Goal: Task Accomplishment & Management: Manage account settings

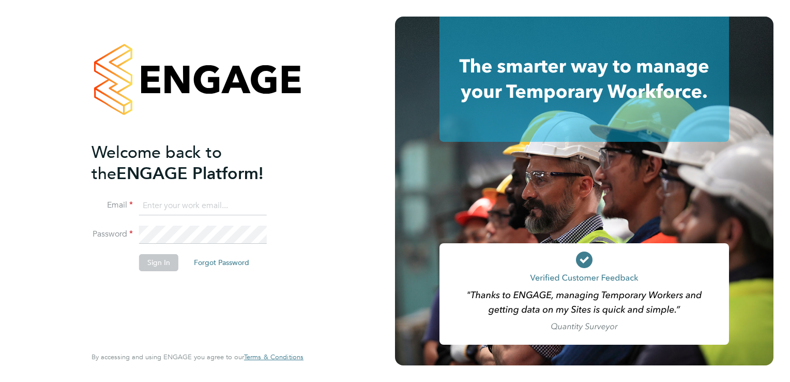
click at [188, 207] on input at bounding box center [203, 205] width 128 height 19
type input "[EMAIL_ADDRESS][DOMAIN_NAME]"
click at [153, 268] on button "Sign In" at bounding box center [158, 262] width 39 height 17
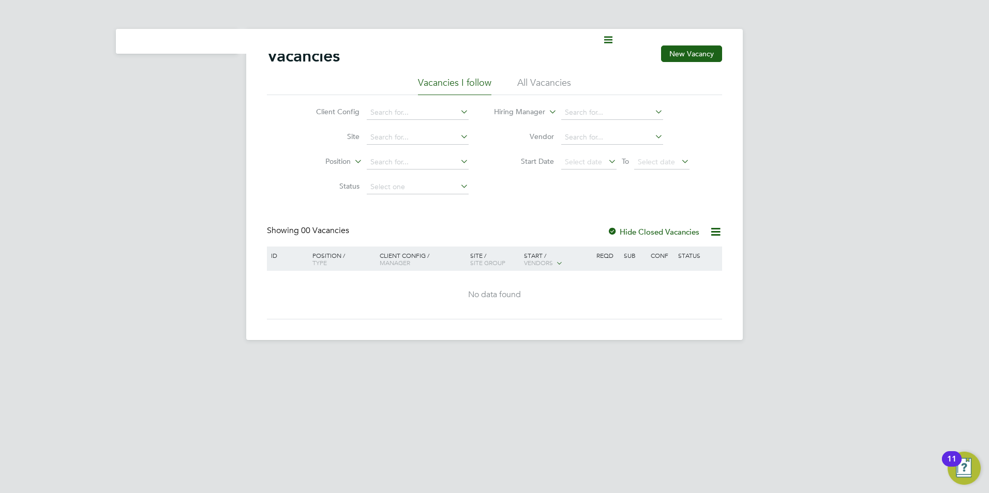
click at [494, 36] on div "Vacancies New Vacancy Vacancies I follow All Vacancies Client Config Site Posit…" at bounding box center [494, 184] width 496 height 311
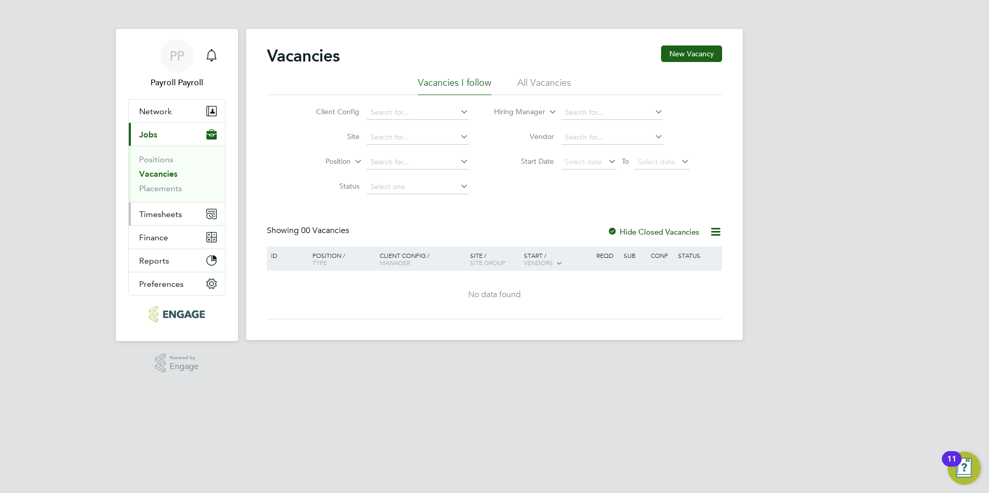
click at [152, 214] on span "Timesheets" at bounding box center [160, 214] width 43 height 10
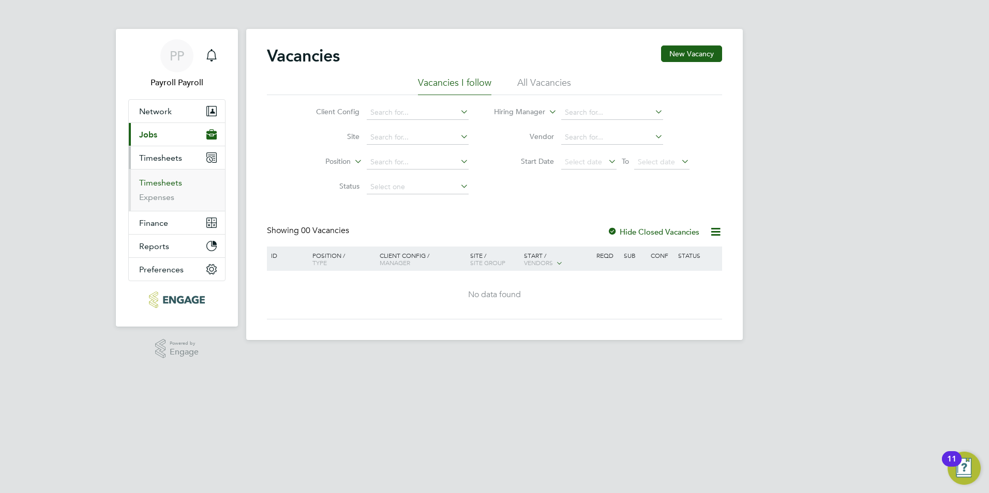
click at [162, 182] on link "Timesheets" at bounding box center [160, 183] width 43 height 10
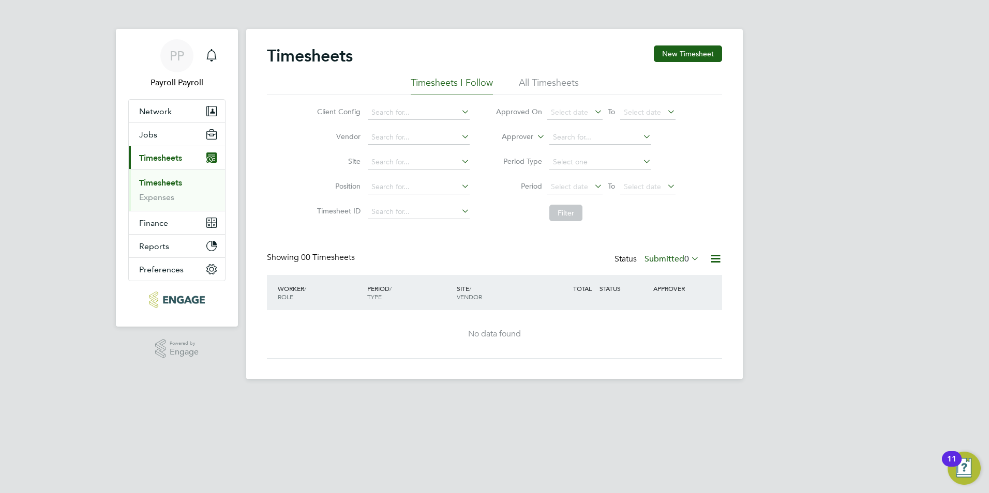
click at [161, 180] on link "Timesheets" at bounding box center [160, 183] width 43 height 10
click at [494, 282] on div "No data found" at bounding box center [494, 334] width 434 height 48
click at [362, 282] on div "Timesheets New Timesheet Timesheets I Follow All Timesheets Client Config Vendo…" at bounding box center [494, 204] width 496 height 351
click at [187, 63] on div "PP" at bounding box center [176, 55] width 33 height 33
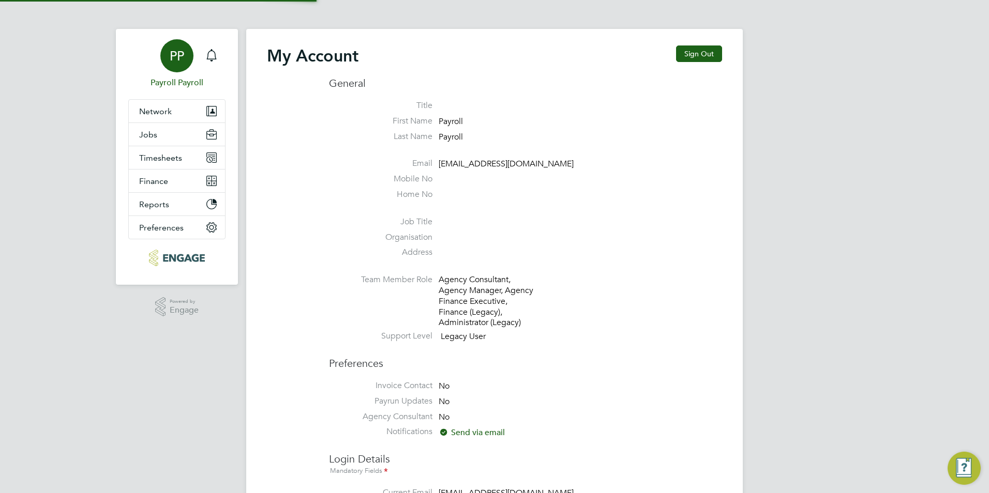
type input "payroll@txmrecruit.co.uk"
click at [169, 199] on button "Reports" at bounding box center [177, 204] width 96 height 23
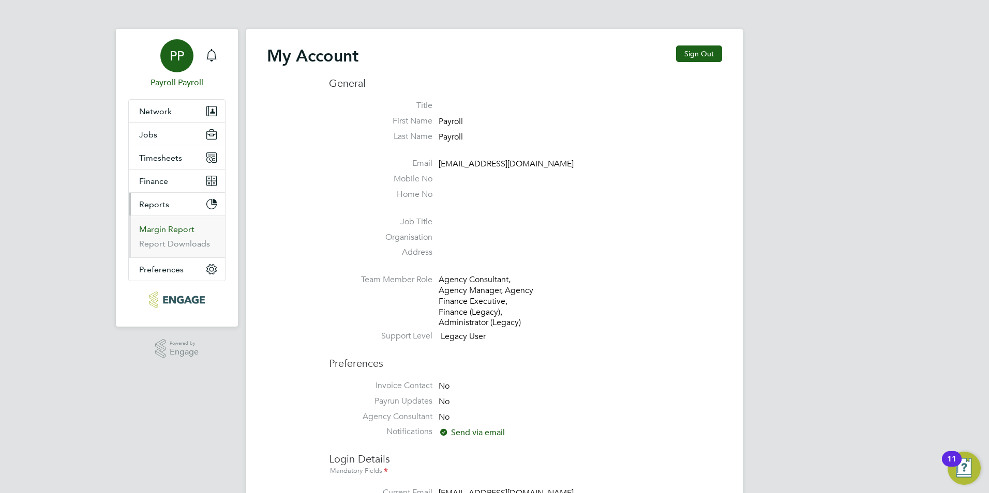
click at [165, 233] on link "Margin Report" at bounding box center [166, 229] width 55 height 10
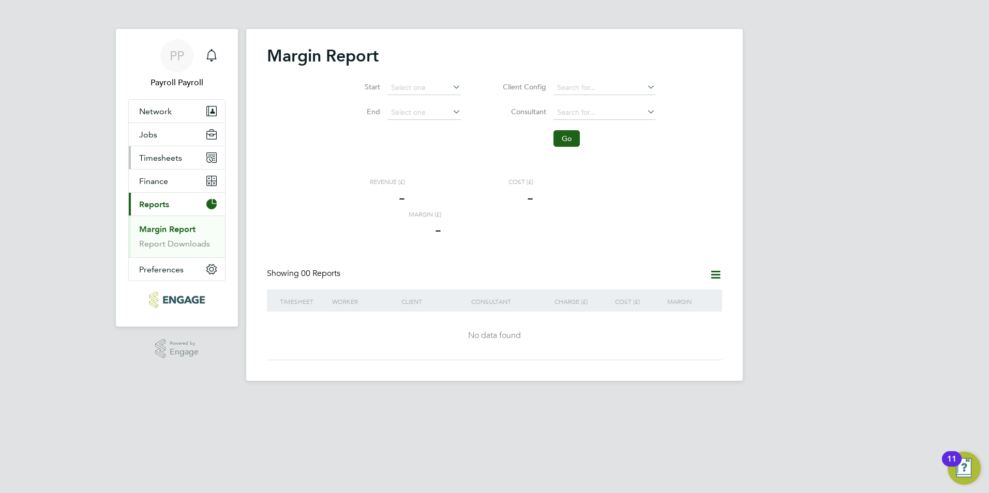
click at [170, 158] on span "Timesheets" at bounding box center [160, 158] width 43 height 10
click at [155, 187] on link "Timesheets" at bounding box center [160, 183] width 43 height 10
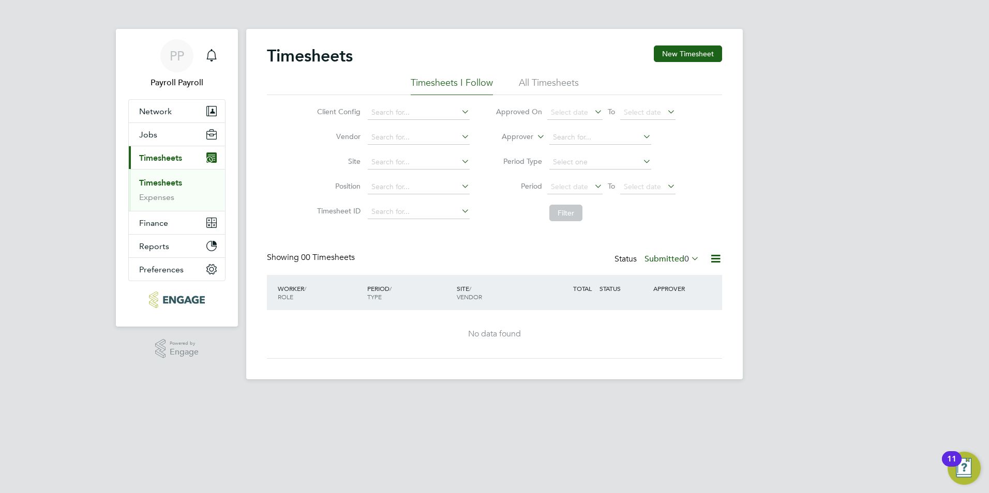
click at [459, 235] on div "Timesheets New Timesheet Timesheets I Follow All Timesheets Client Config Vendo…" at bounding box center [494, 202] width 455 height 313
click at [474, 95] on div "Client Config Vendor Site Position Timesheet ID Approved On Select date To Sele…" at bounding box center [494, 160] width 455 height 131
click at [494, 82] on li "All Timesheets" at bounding box center [549, 86] width 60 height 19
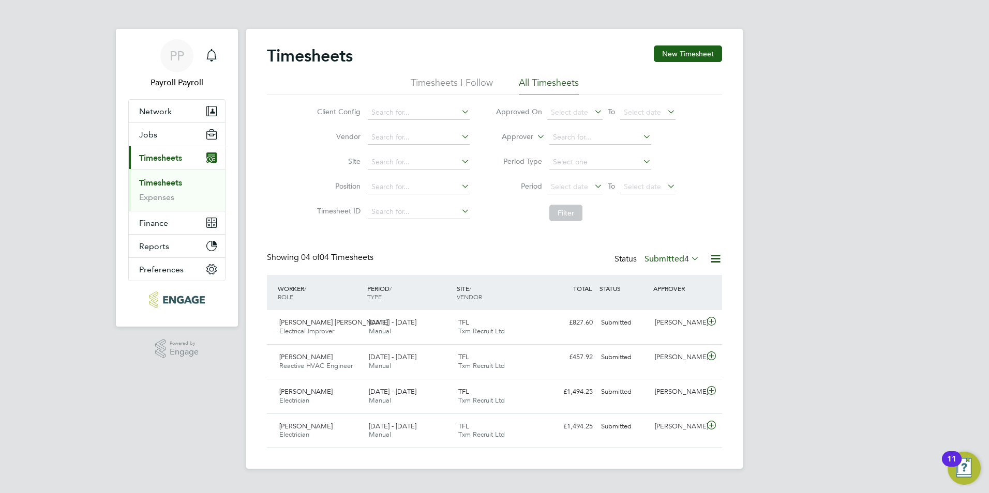
click at [494, 256] on span "4" at bounding box center [686, 259] width 5 height 10
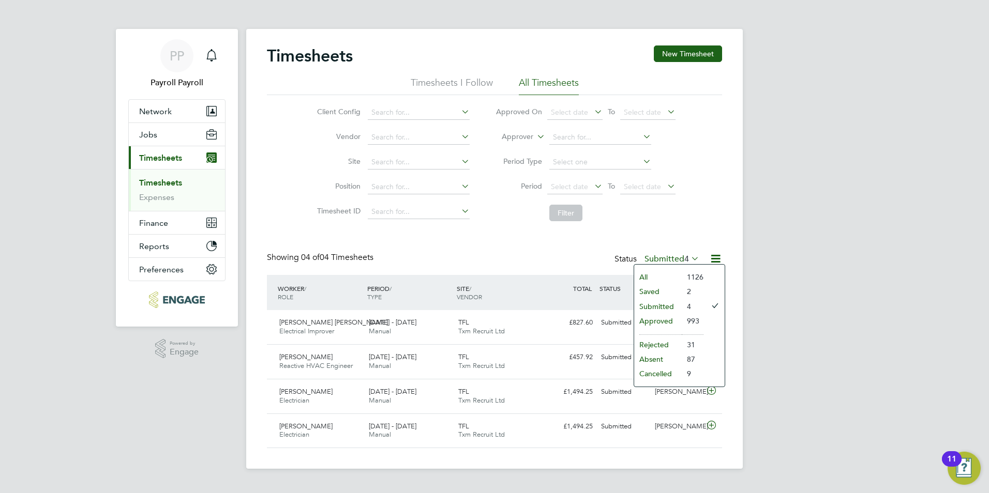
click at [494, 282] on li "Approved" at bounding box center [658, 321] width 48 height 14
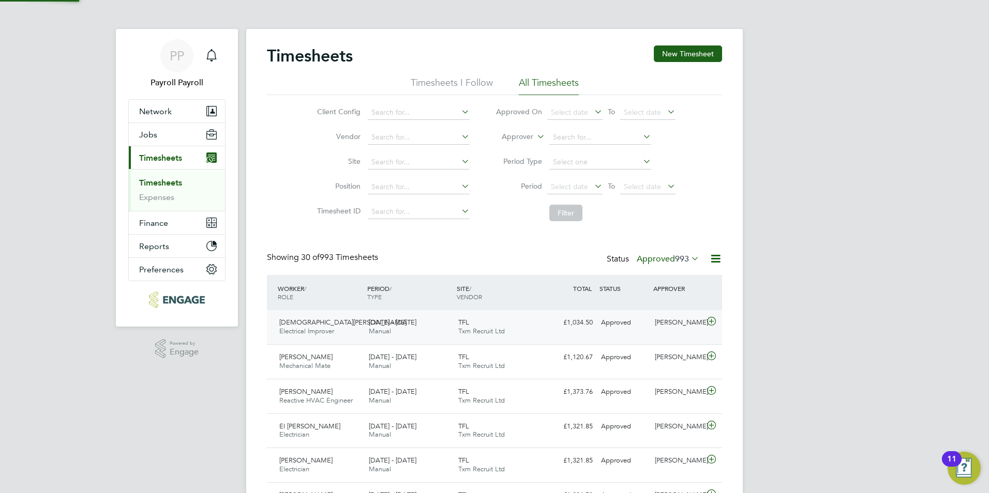
scroll to position [26, 90]
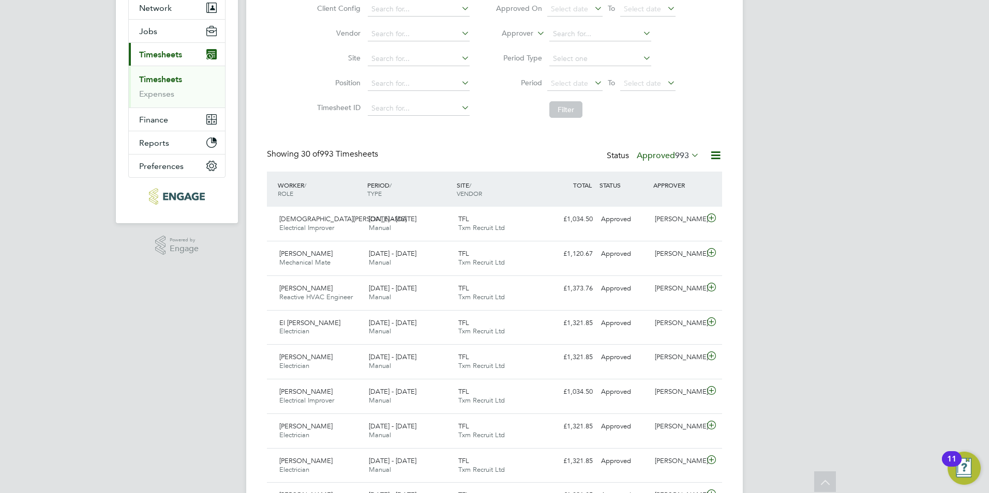
click at [494, 159] on icon at bounding box center [689, 155] width 0 height 14
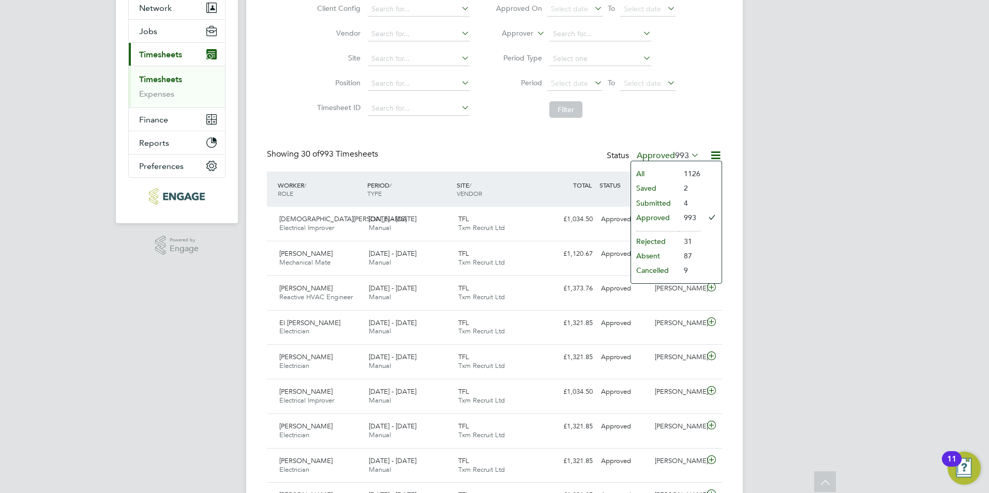
click at [494, 198] on li "Submitted" at bounding box center [655, 203] width 48 height 14
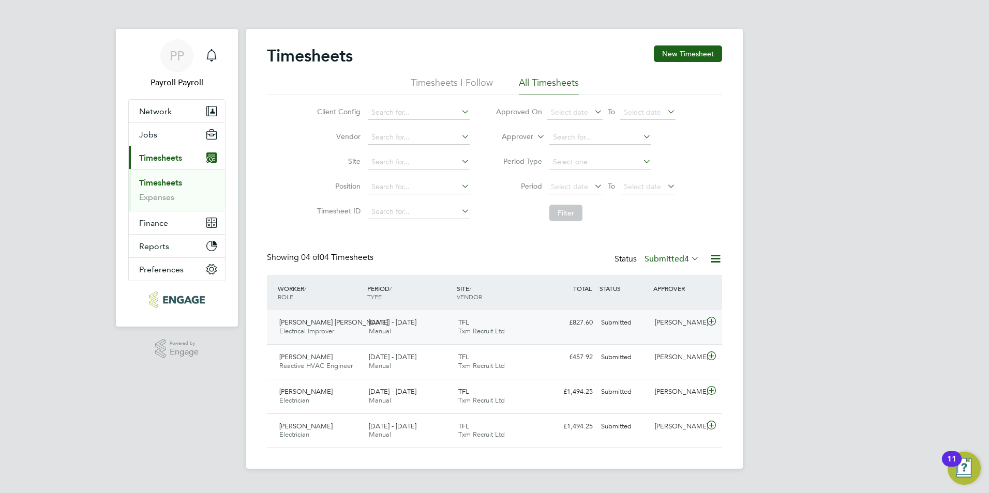
click at [494, 282] on icon at bounding box center [711, 322] width 13 height 8
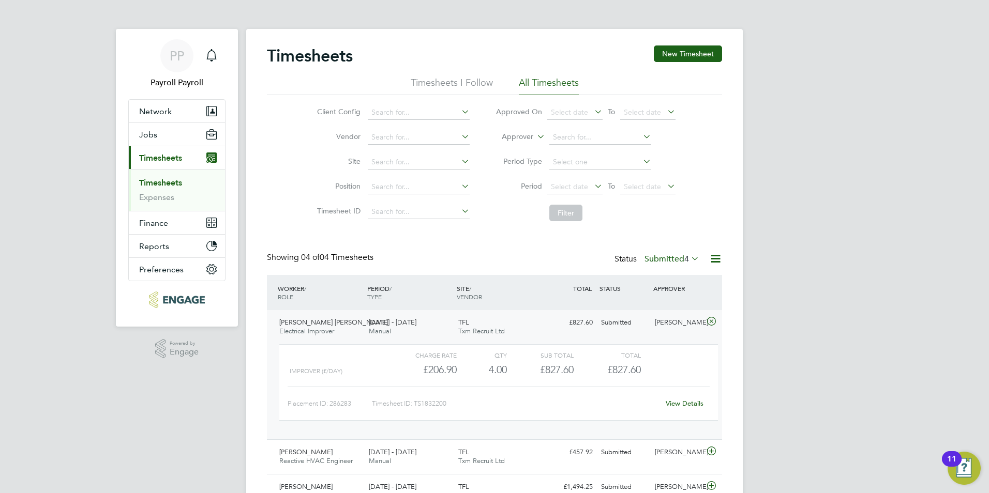
click at [494, 282] on icon at bounding box center [711, 322] width 13 height 8
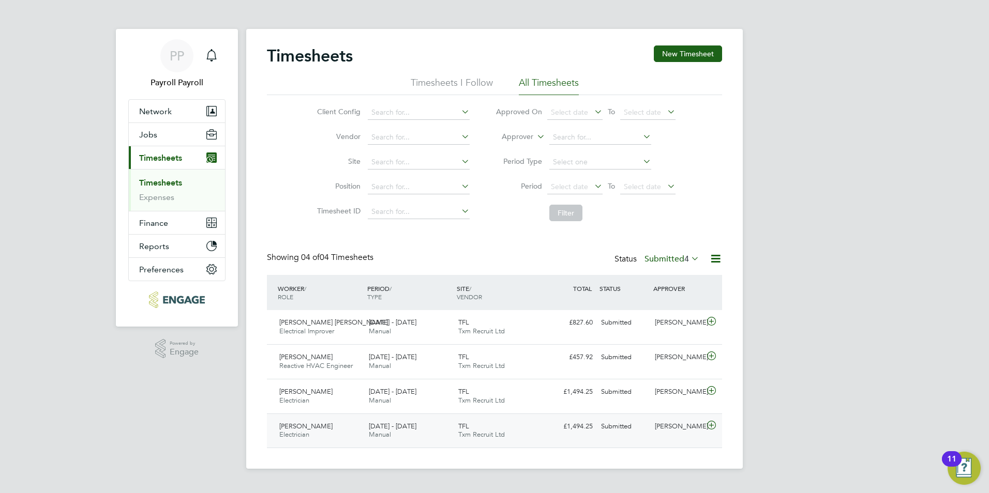
click at [494, 282] on icon at bounding box center [711, 425] width 13 height 8
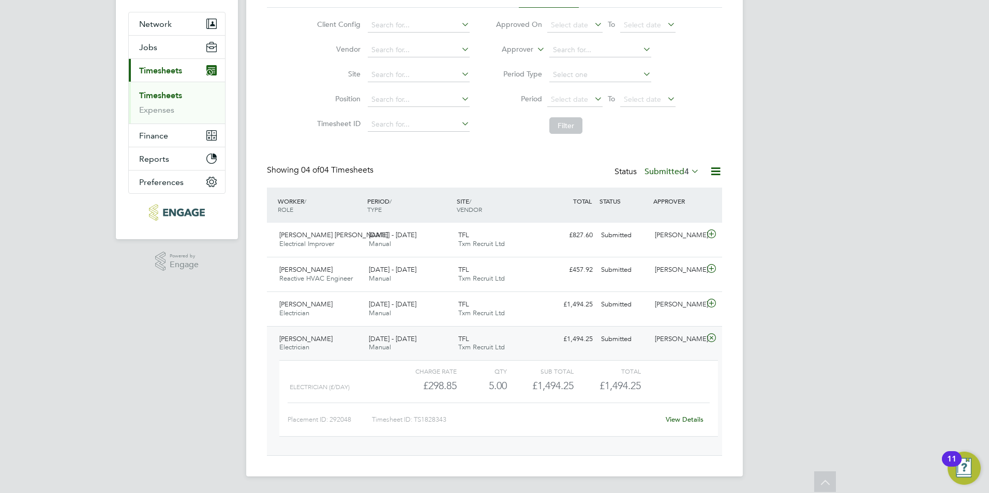
click at [494, 282] on link "View Details" at bounding box center [685, 419] width 38 height 9
click at [494, 234] on icon at bounding box center [711, 234] width 13 height 8
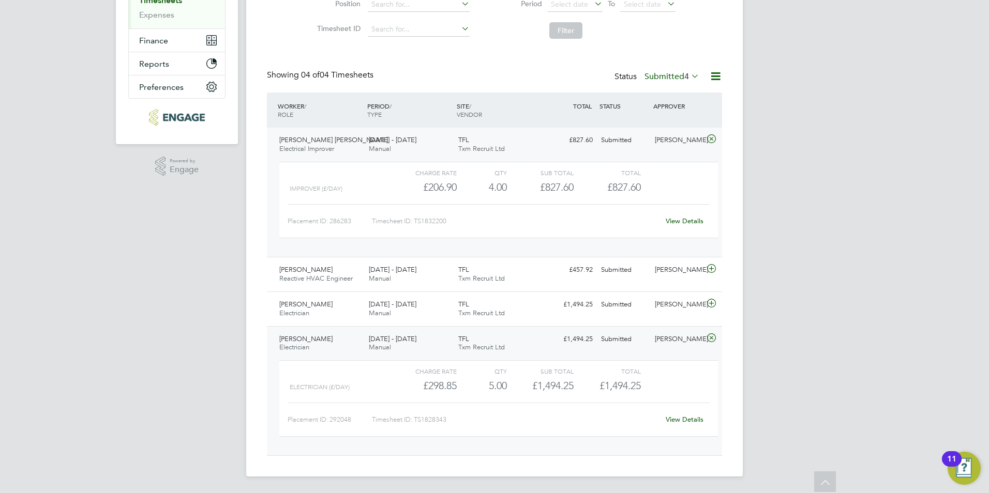
click at [494, 220] on link "View Details" at bounding box center [685, 221] width 38 height 9
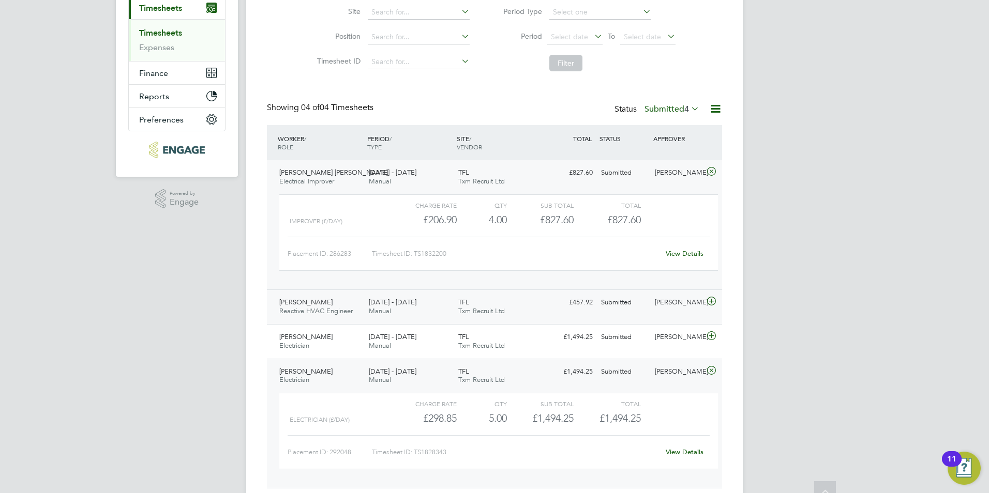
scroll to position [155, 0]
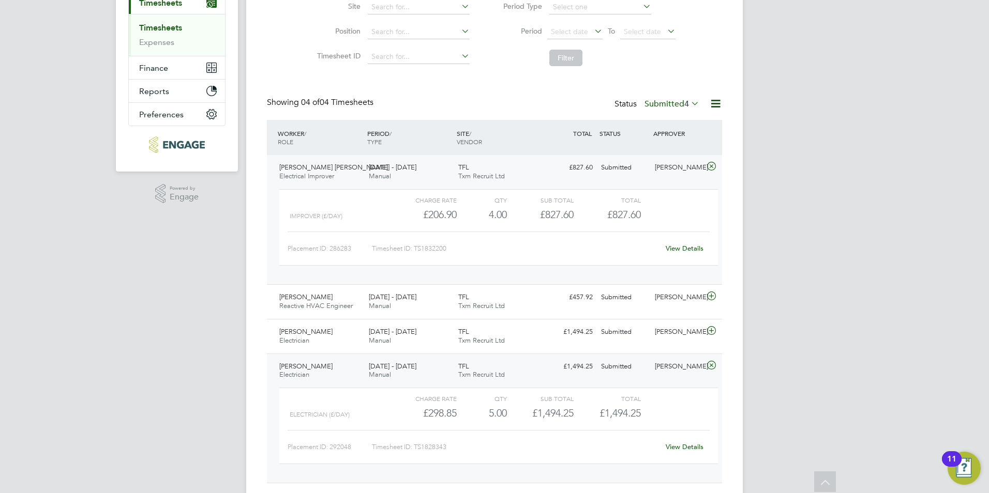
click at [494, 165] on icon at bounding box center [711, 166] width 13 height 8
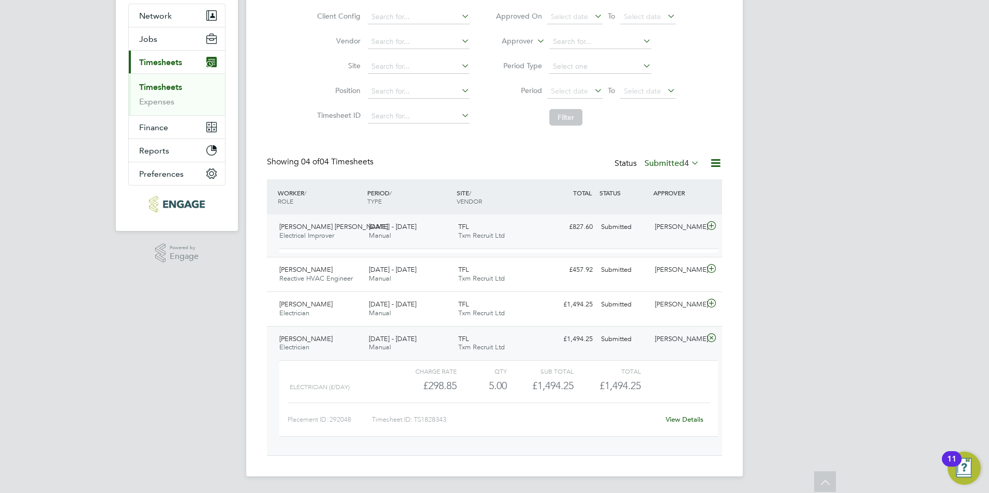
scroll to position [87, 0]
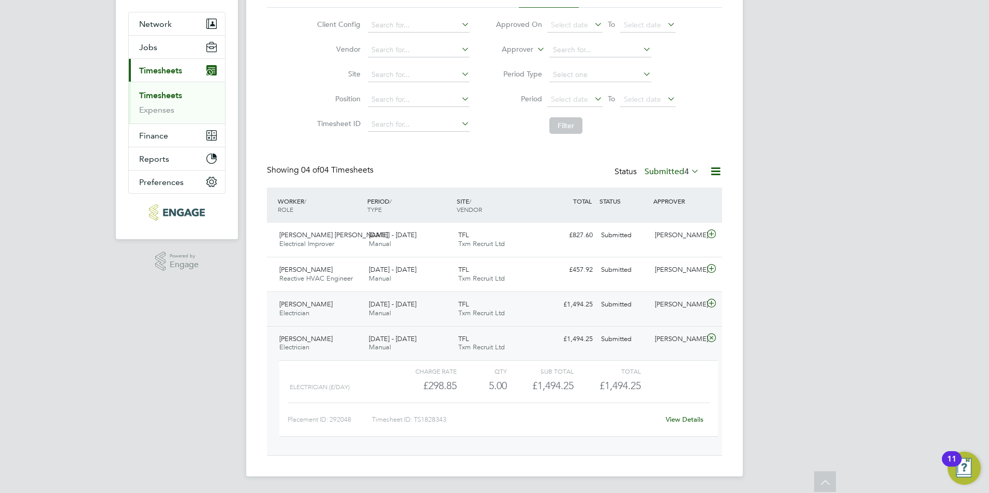
click at [494, 282] on icon at bounding box center [711, 303] width 13 height 8
click at [494, 282] on div at bounding box center [713, 304] width 18 height 17
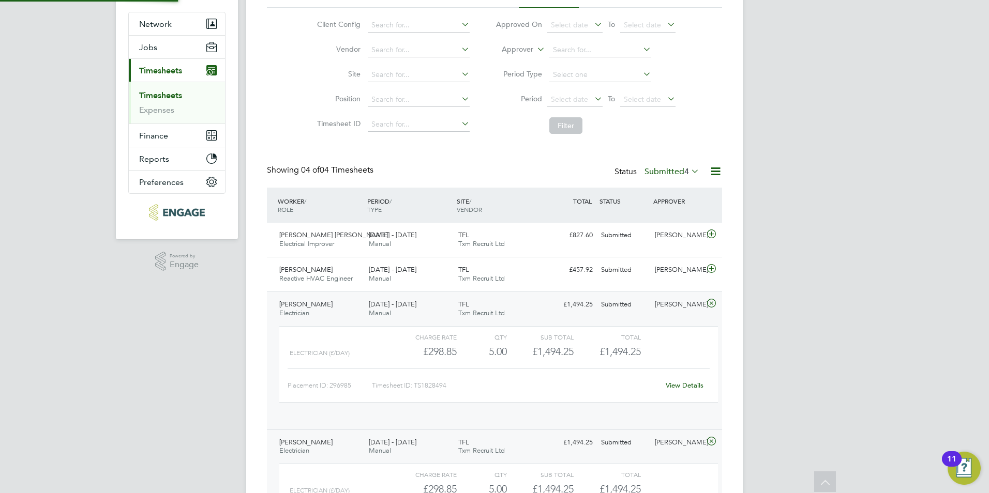
scroll to position [18, 101]
click at [494, 282] on icon at bounding box center [711, 303] width 13 height 8
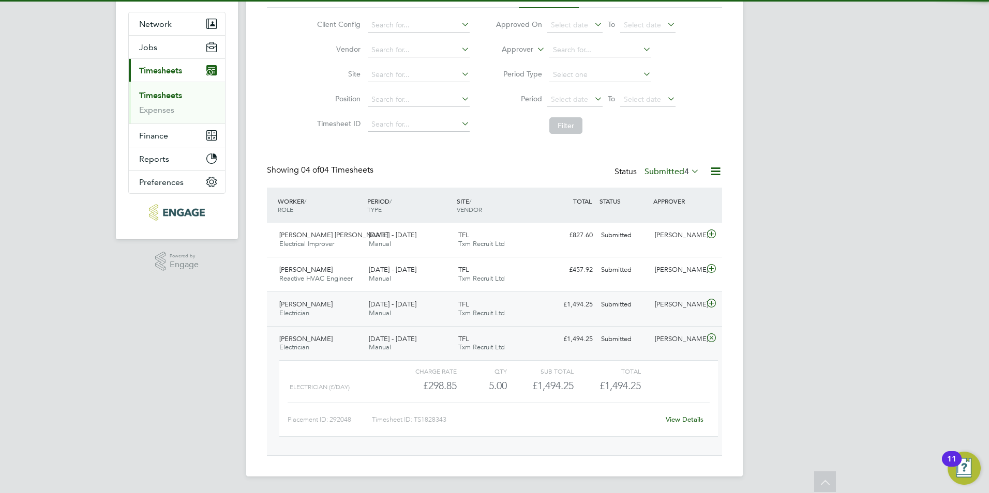
click at [494, 282] on icon at bounding box center [711, 303] width 13 height 8
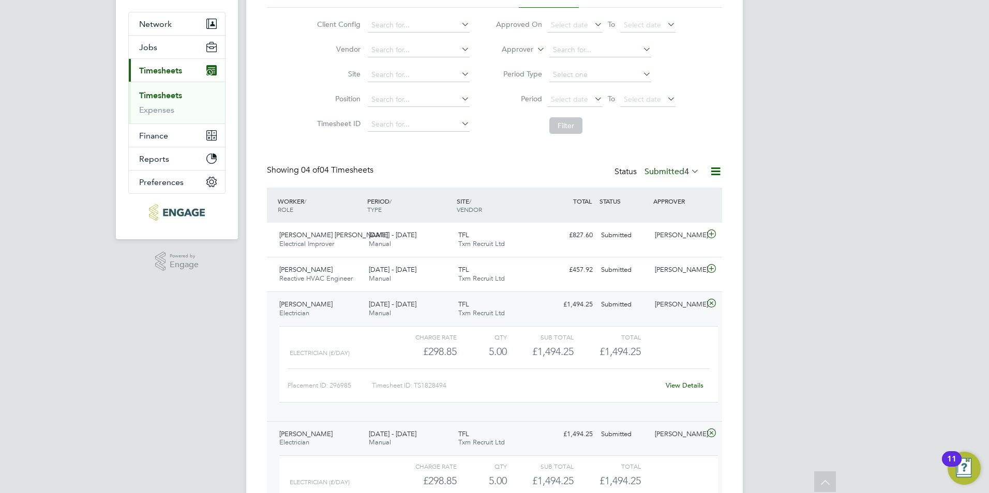
click at [494, 282] on link "View Details" at bounding box center [685, 385] width 38 height 9
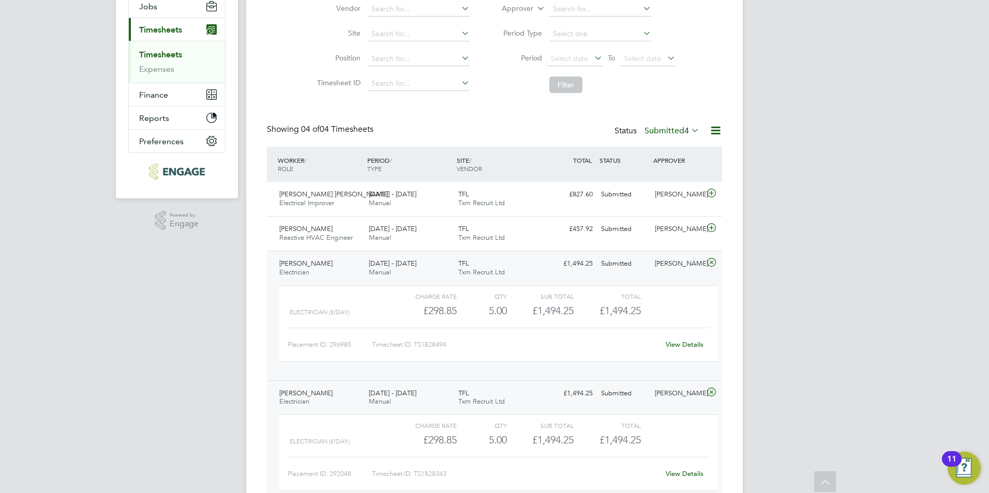
scroll to position [183, 0]
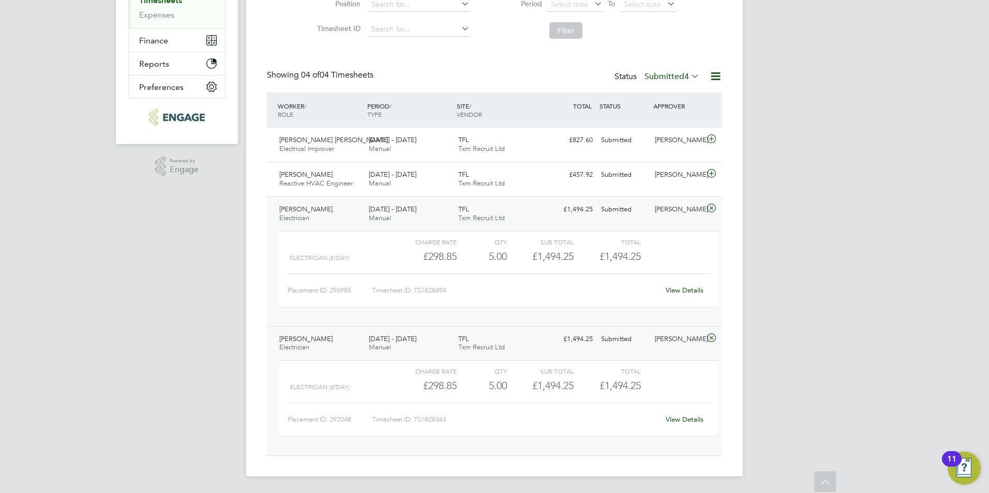
click at [494, 207] on icon at bounding box center [711, 208] width 13 height 8
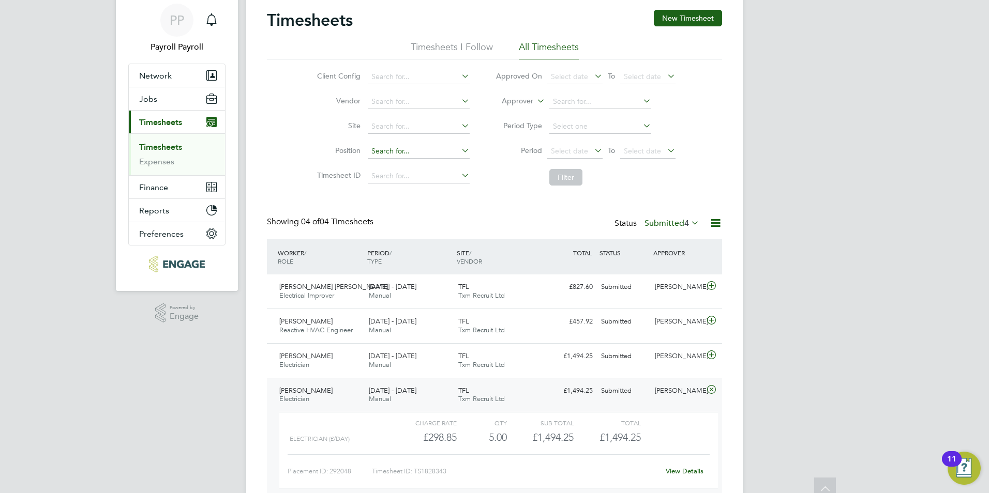
scroll to position [0, 0]
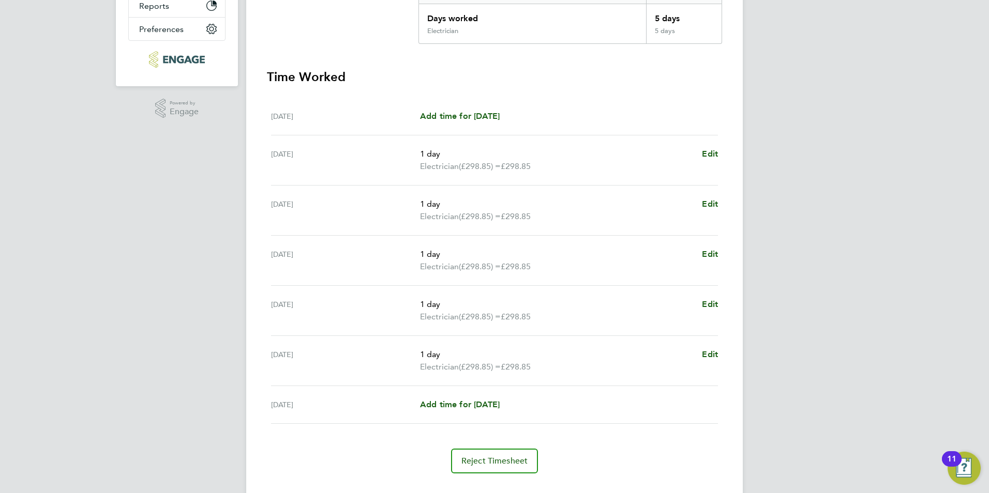
scroll to position [262, 0]
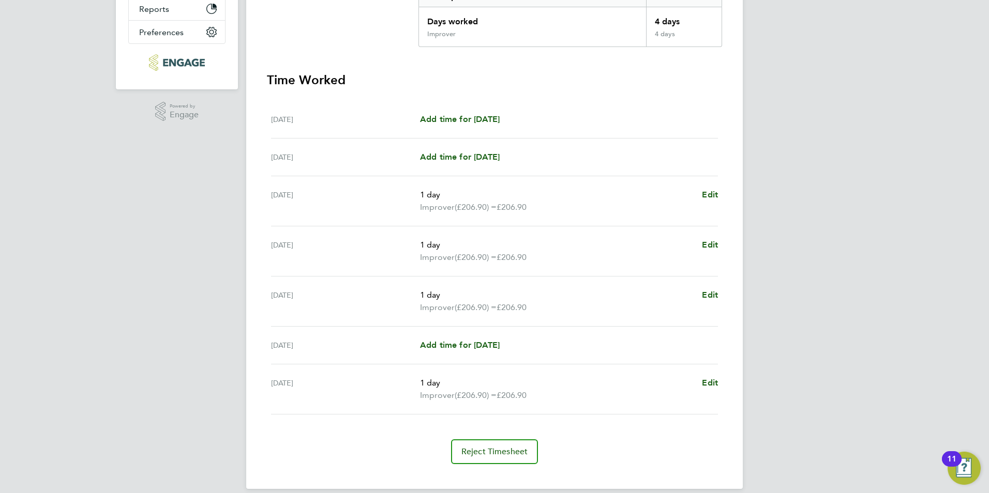
scroll to position [250, 0]
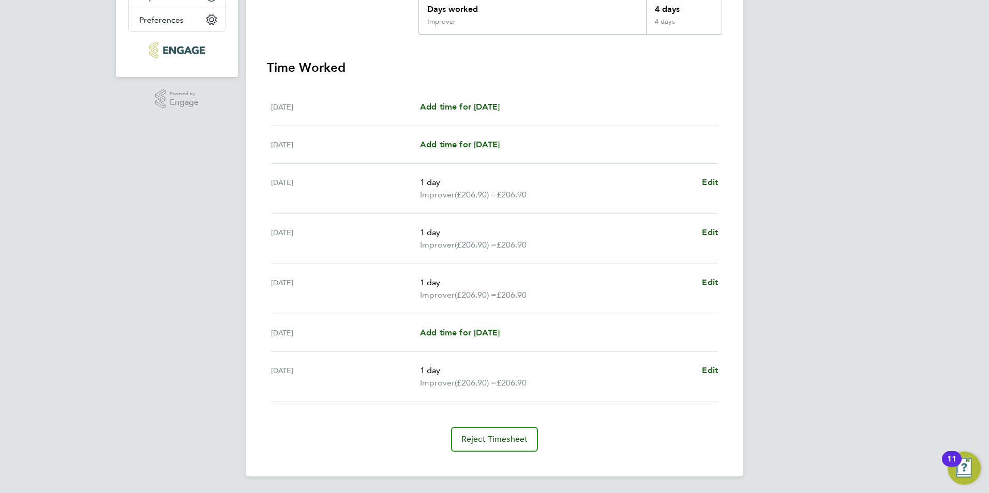
click at [706, 334] on div "Add time for Thu 25 Sep Add time for Thu 25 Sep" at bounding box center [569, 333] width 298 height 12
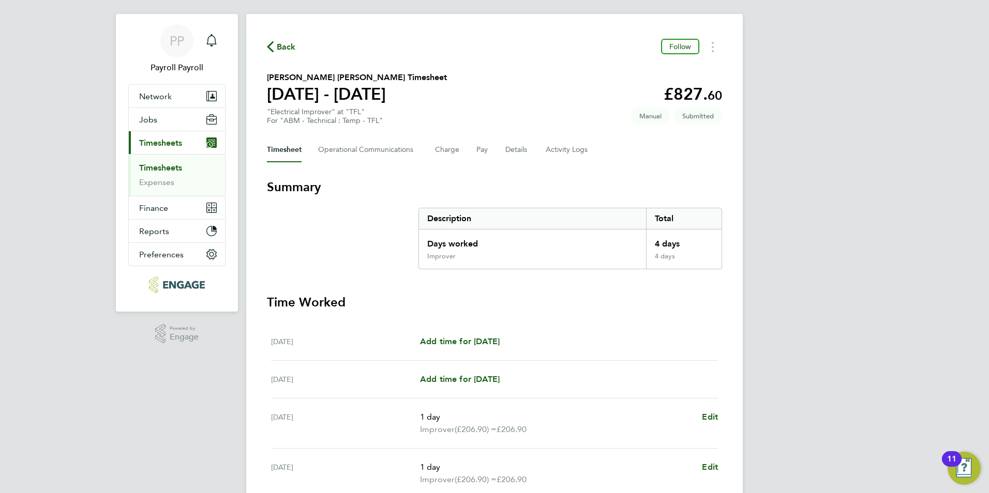
scroll to position [0, 0]
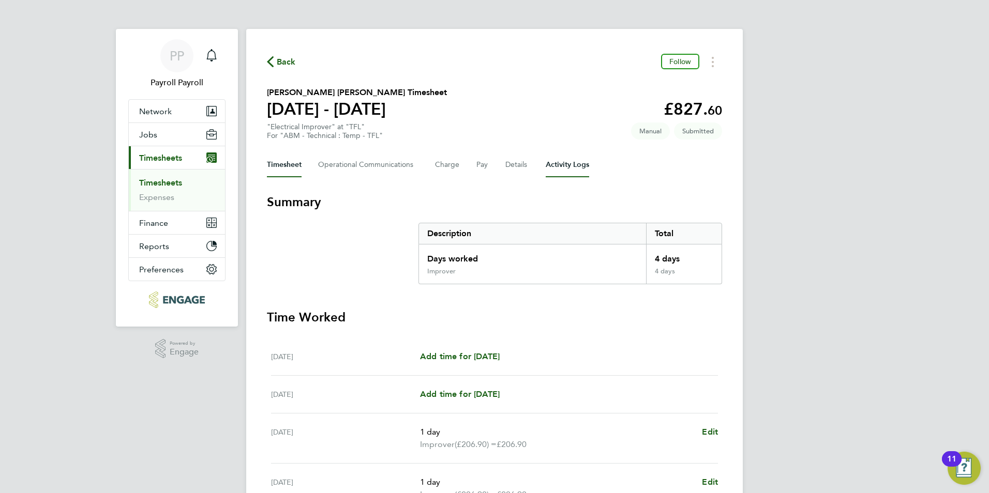
drag, startPoint x: 551, startPoint y: 170, endPoint x: 560, endPoint y: 175, distance: 9.8
click at [560, 175] on Logs-tab "Activity Logs" at bounding box center [567, 165] width 43 height 25
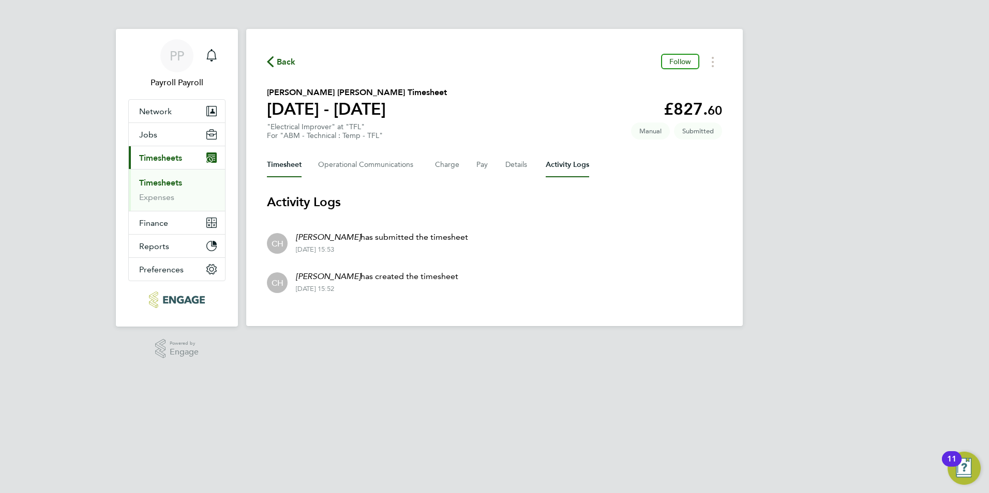
click at [288, 165] on button "Timesheet" at bounding box center [284, 165] width 35 height 25
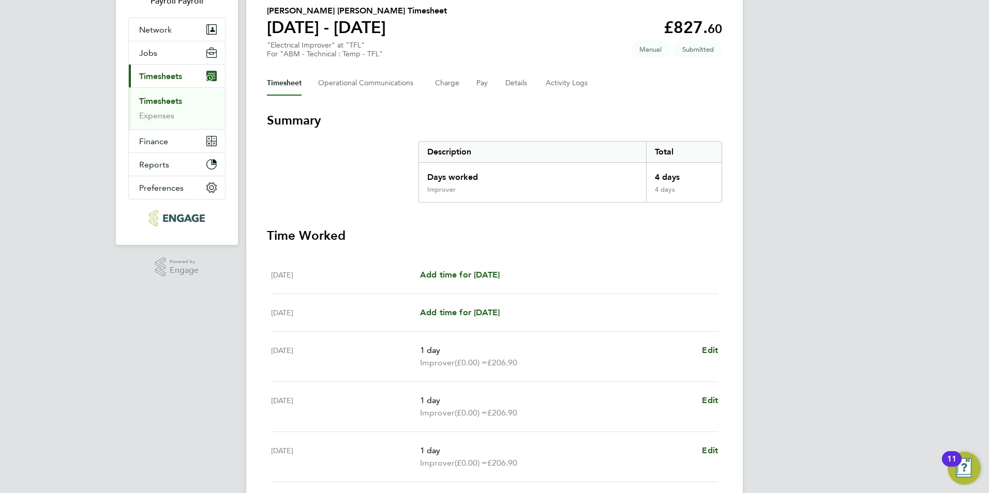
scroll to position [103, 0]
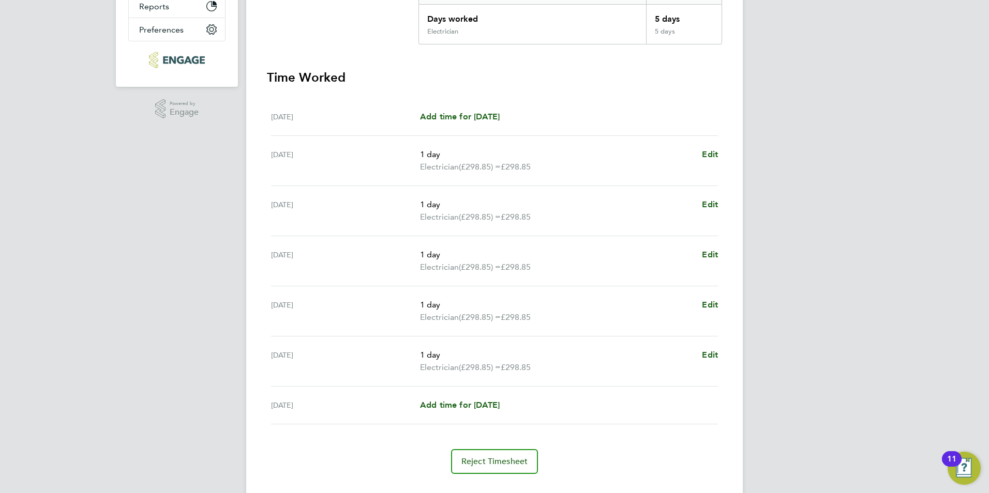
scroll to position [262, 0]
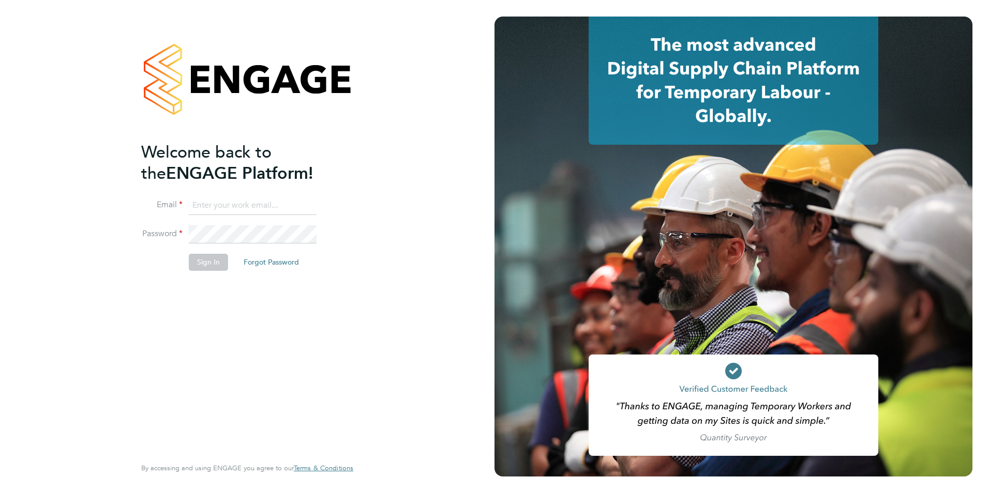
type input "payroll@txmrecruit.co.uk"
click at [208, 260] on button "Sign In" at bounding box center [208, 262] width 39 height 17
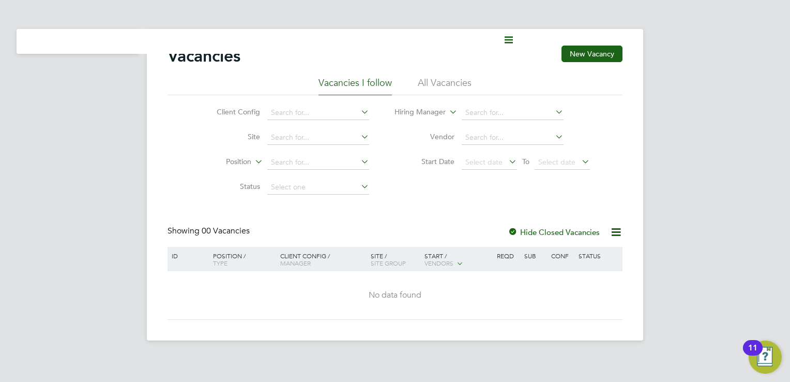
click at [495, 43] on div "Vacancies New Vacancy Vacancies I follow All Vacancies Client Config Site Posit…" at bounding box center [395, 184] width 496 height 311
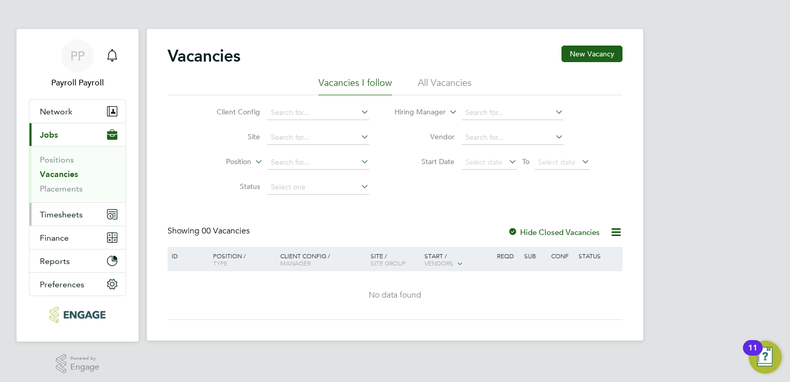
click at [87, 211] on button "Timesheets" at bounding box center [77, 214] width 96 height 23
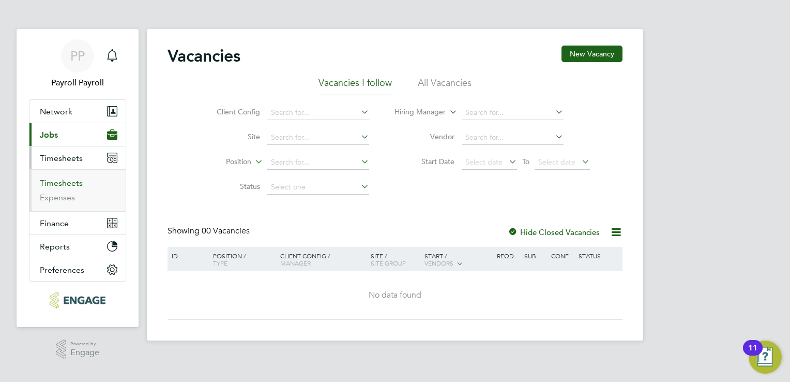
click at [57, 179] on link "Timesheets" at bounding box center [61, 183] width 43 height 10
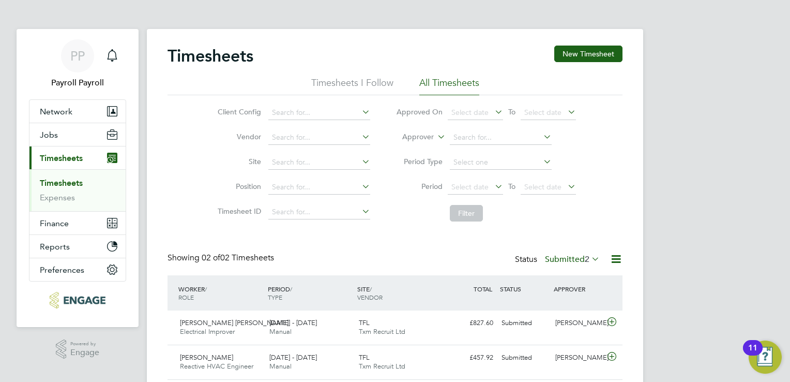
click at [495, 258] on label "Submitted 2" at bounding box center [572, 259] width 55 height 10
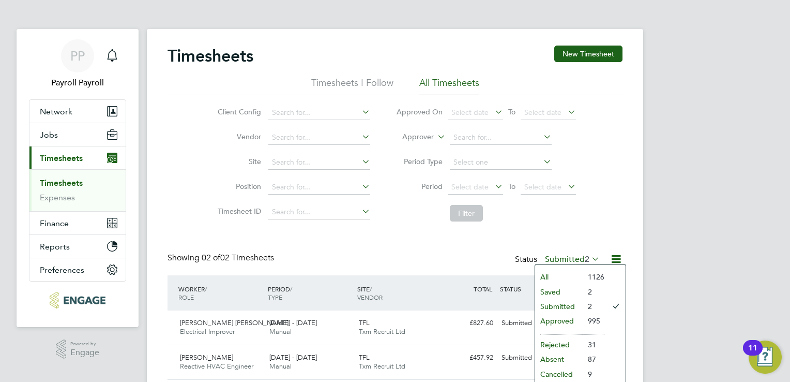
click at [495, 283] on li "Approved" at bounding box center [559, 320] width 48 height 14
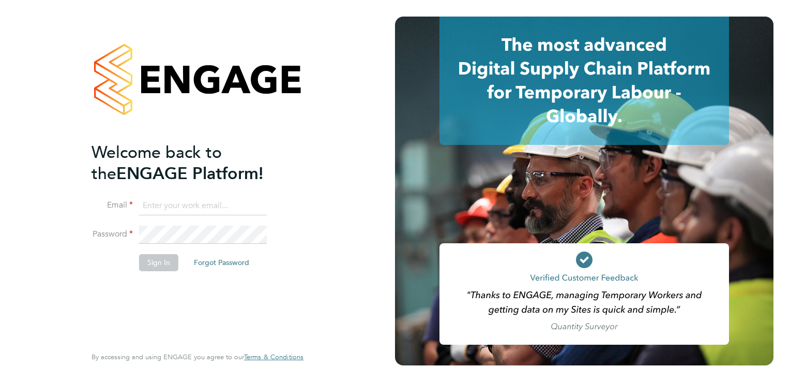
type input "[EMAIL_ADDRESS][DOMAIN_NAME]"
click at [136, 260] on li "Sign In Forgot Password" at bounding box center [193, 267] width 202 height 27
click at [141, 263] on button "Sign In" at bounding box center [158, 262] width 39 height 17
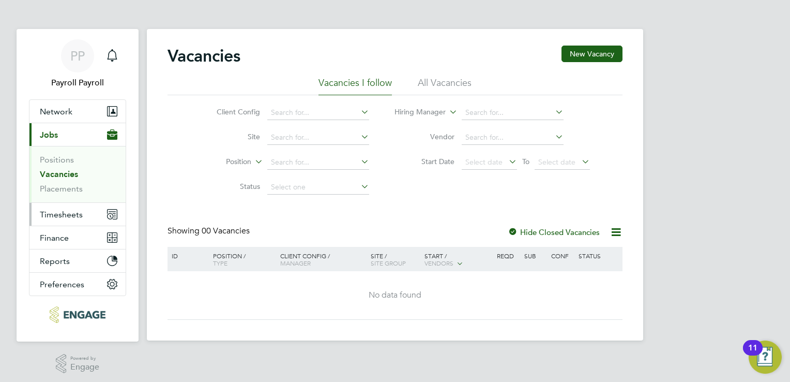
click at [60, 217] on span "Timesheets" at bounding box center [61, 214] width 43 height 10
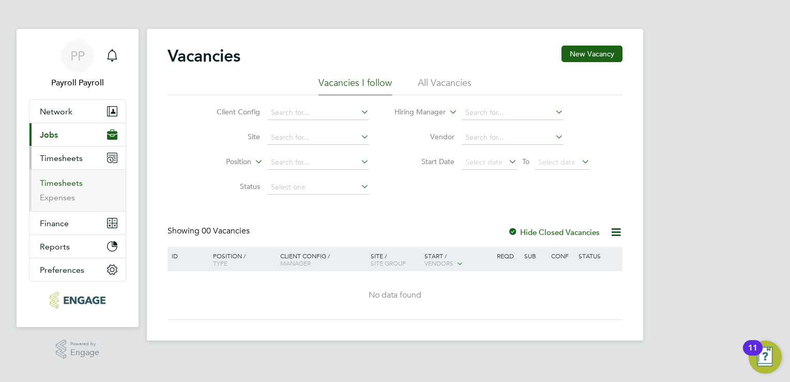
click at [56, 186] on link "Timesheets" at bounding box center [61, 183] width 43 height 10
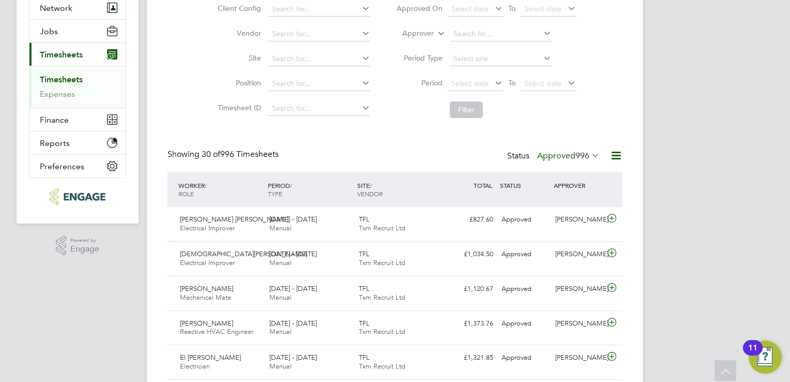
click at [572, 153] on label "Approved 996" at bounding box center [568, 155] width 63 height 10
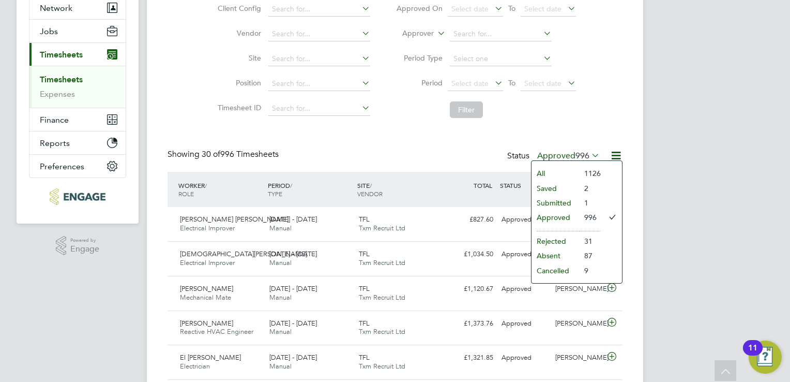
click at [551, 200] on li "Submitted" at bounding box center [556, 202] width 48 height 14
